Goal: Information Seeking & Learning: Check status

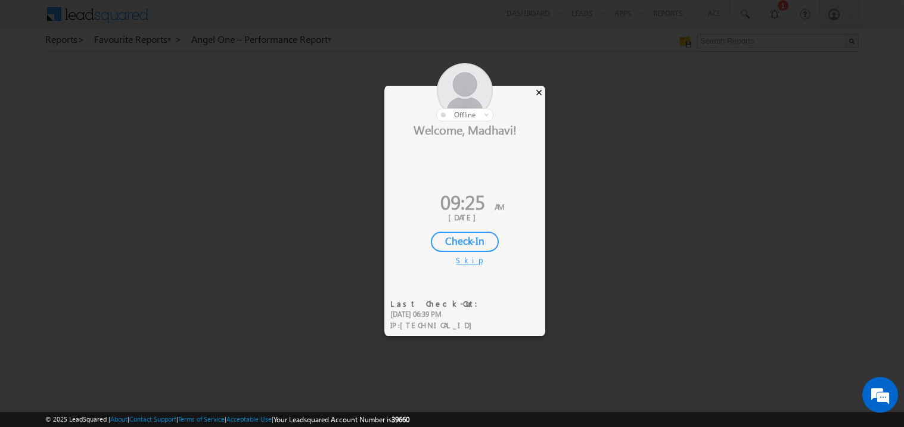
click at [538, 89] on div "×" at bounding box center [539, 92] width 13 height 13
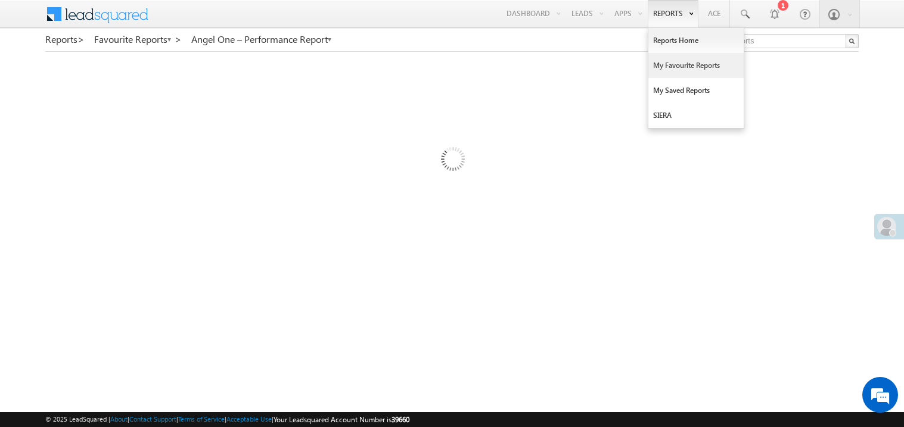
click at [662, 62] on link "My Favourite Reports" at bounding box center [695, 65] width 95 height 25
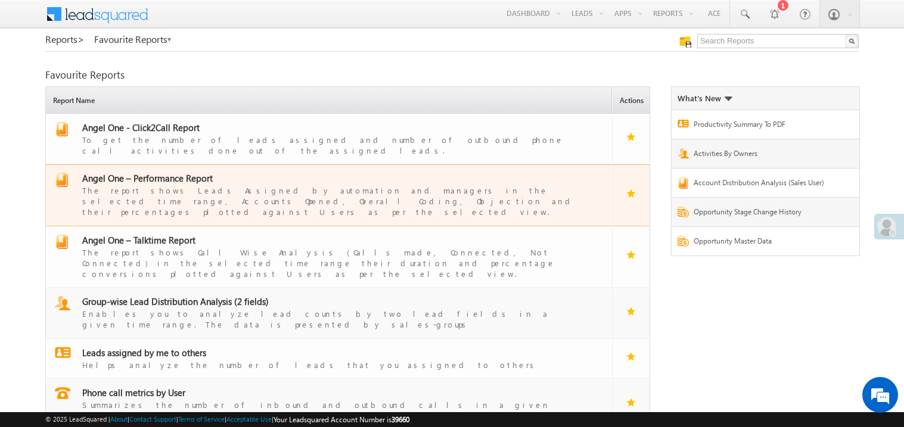
click at [160, 184] on div "The report shows Leads Assigned by automation and managers in the selected time…" at bounding box center [336, 200] width 508 height 33
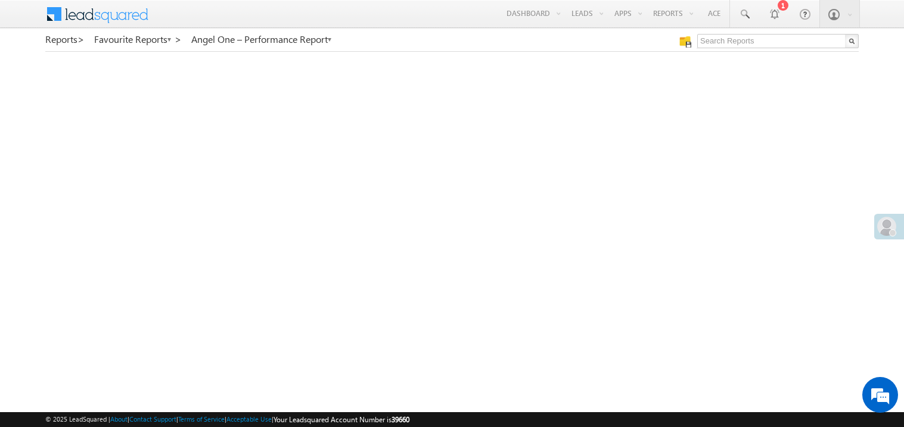
click at [886, 230] on span at bounding box center [886, 226] width 19 height 19
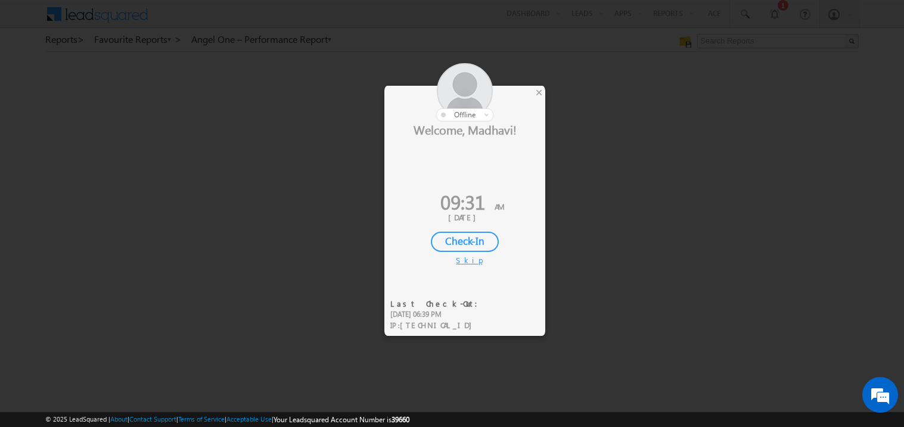
click at [468, 239] on div "Check-In" at bounding box center [465, 242] width 68 height 20
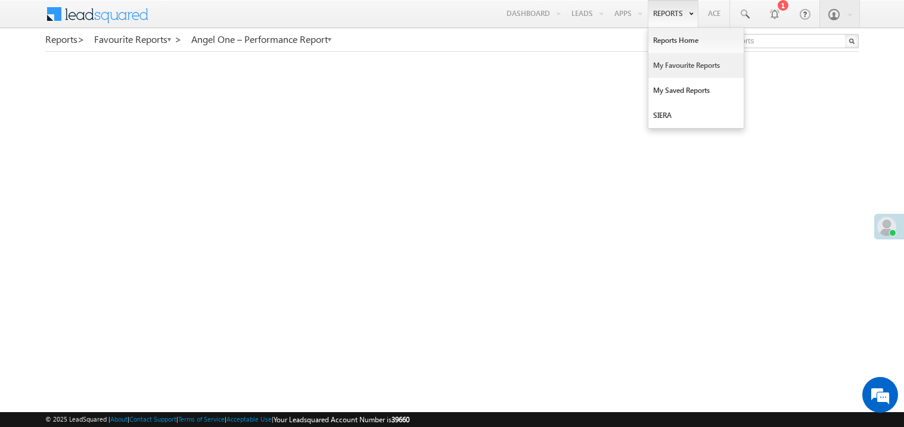
click at [667, 61] on link "My Favourite Reports" at bounding box center [695, 65] width 95 height 25
